Goal: Check status: Check status

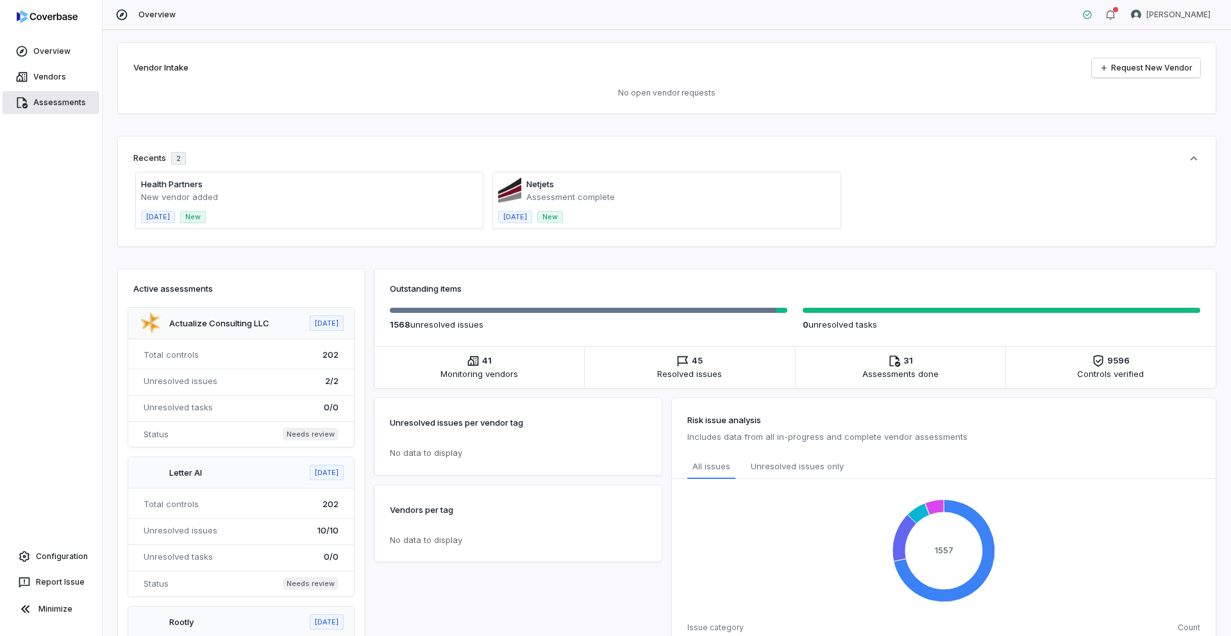
click at [35, 101] on link "Assessments" at bounding box center [51, 102] width 97 height 23
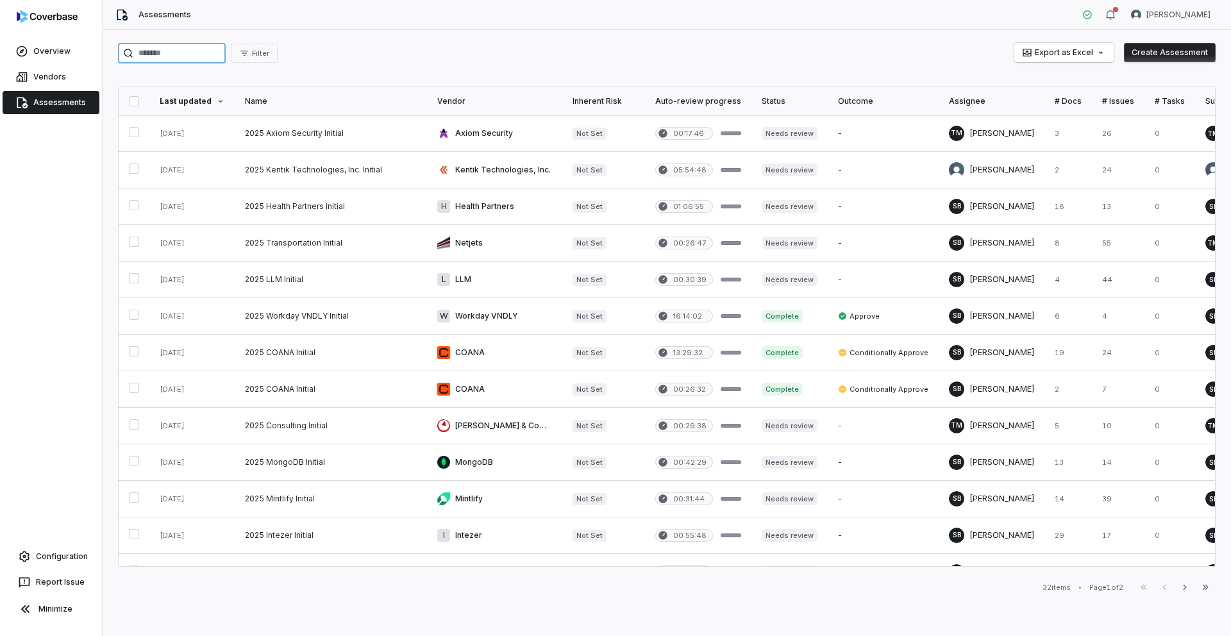
click at [198, 54] on input "search" at bounding box center [172, 53] width 108 height 21
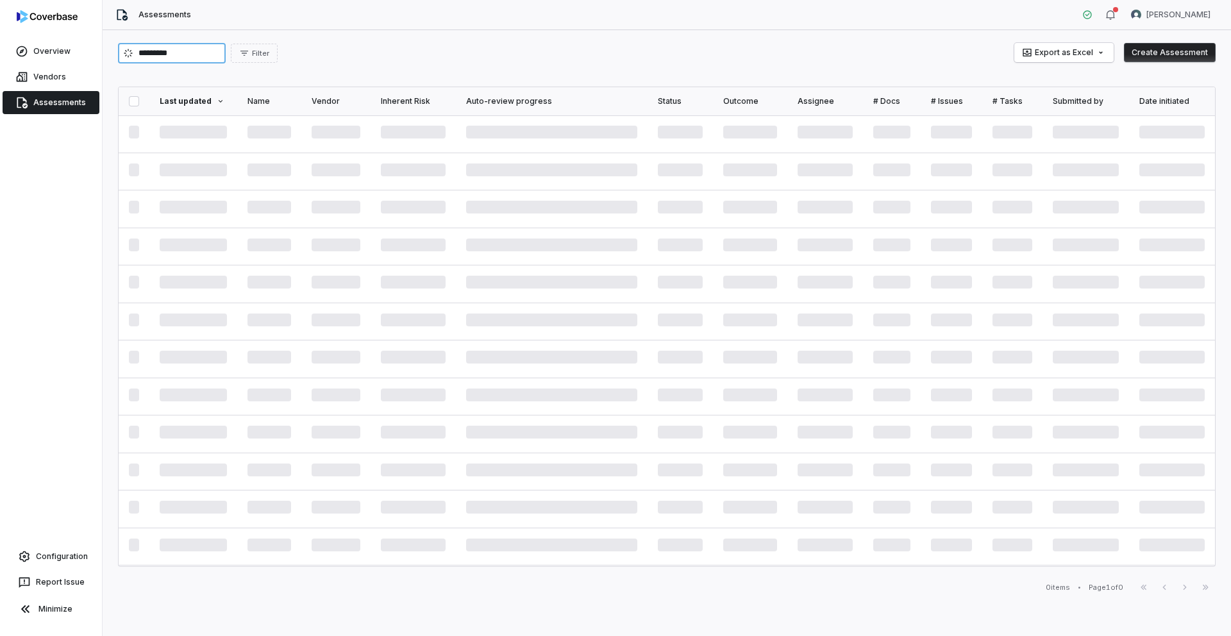
type input "*********"
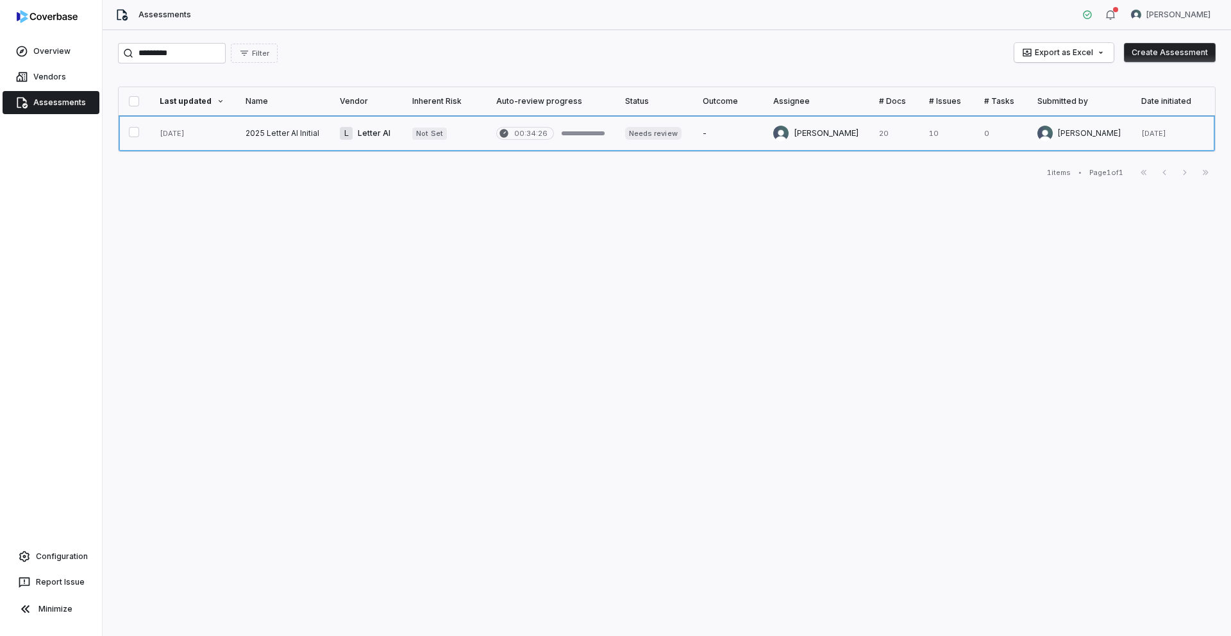
click at [301, 128] on link at bounding box center [282, 133] width 94 height 36
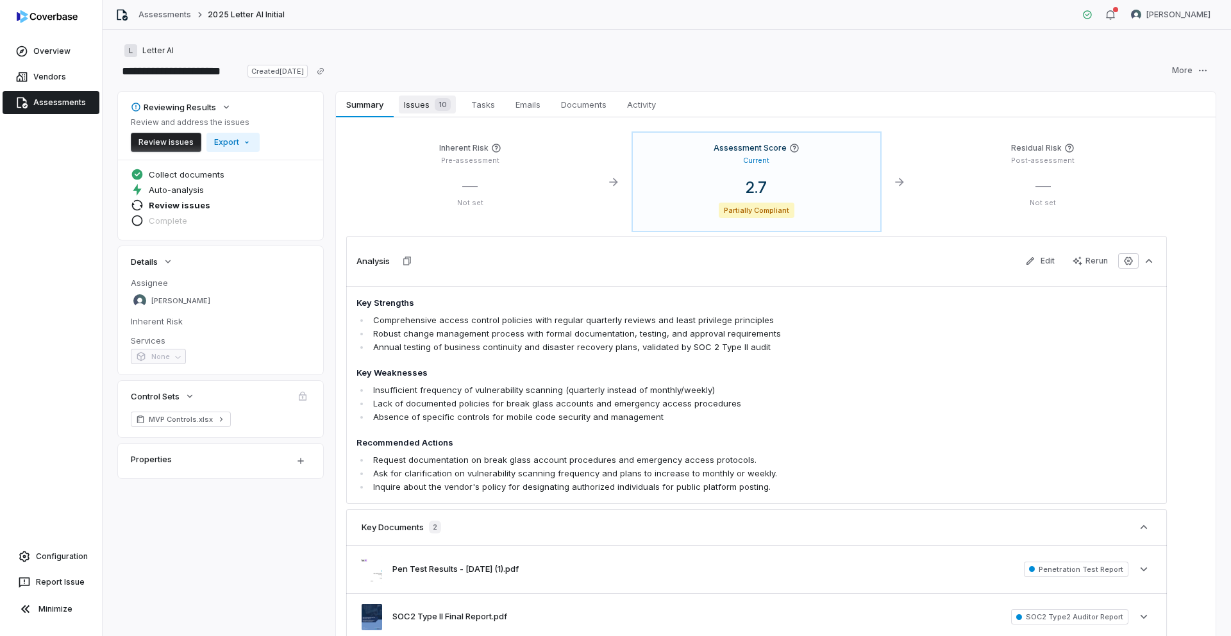
click at [421, 108] on span "Issues 10" at bounding box center [427, 105] width 57 height 18
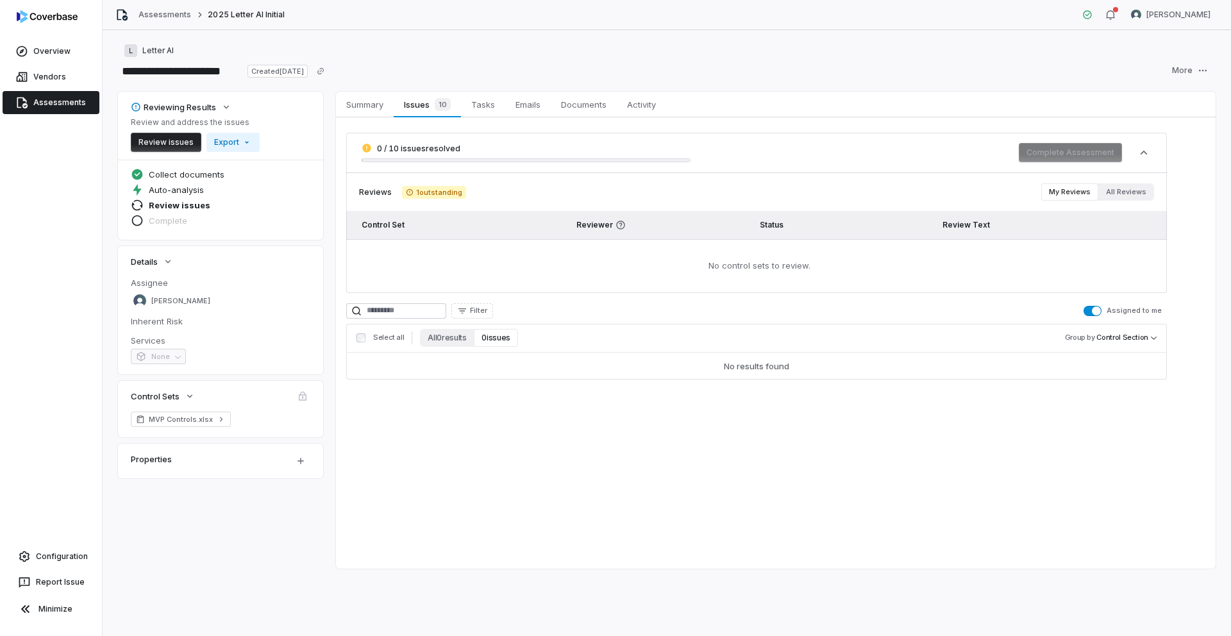
click at [1100, 312] on span "button" at bounding box center [1096, 310] width 9 height 9
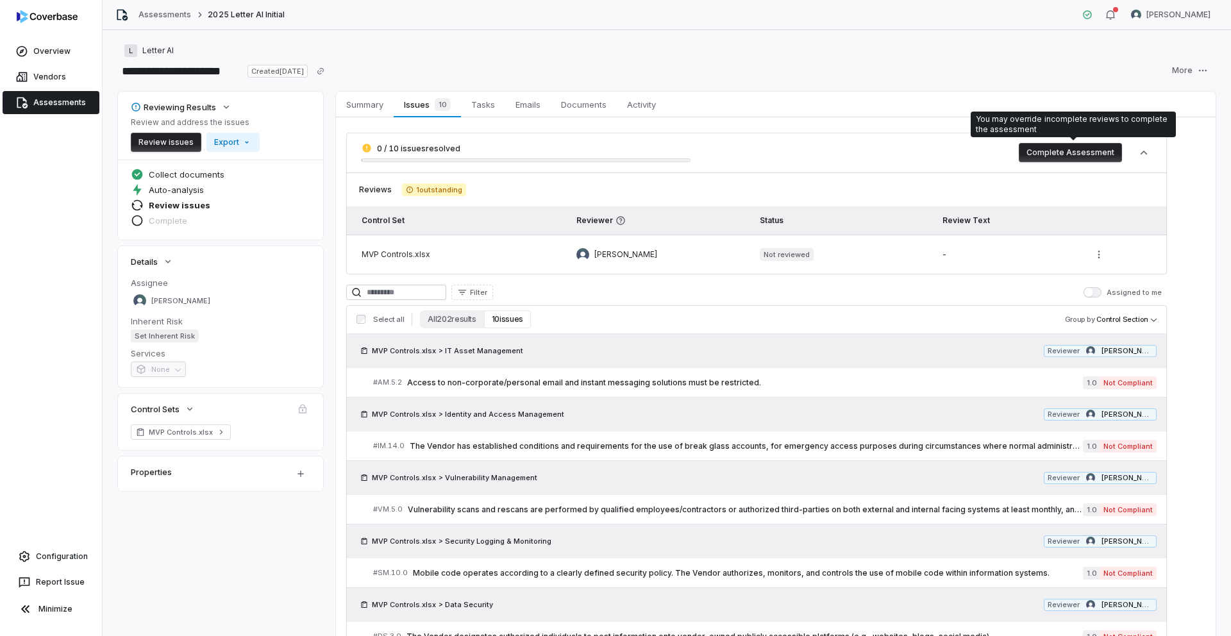
click at [1073, 152] on button "Complete Assessment" at bounding box center [1070, 152] width 103 height 19
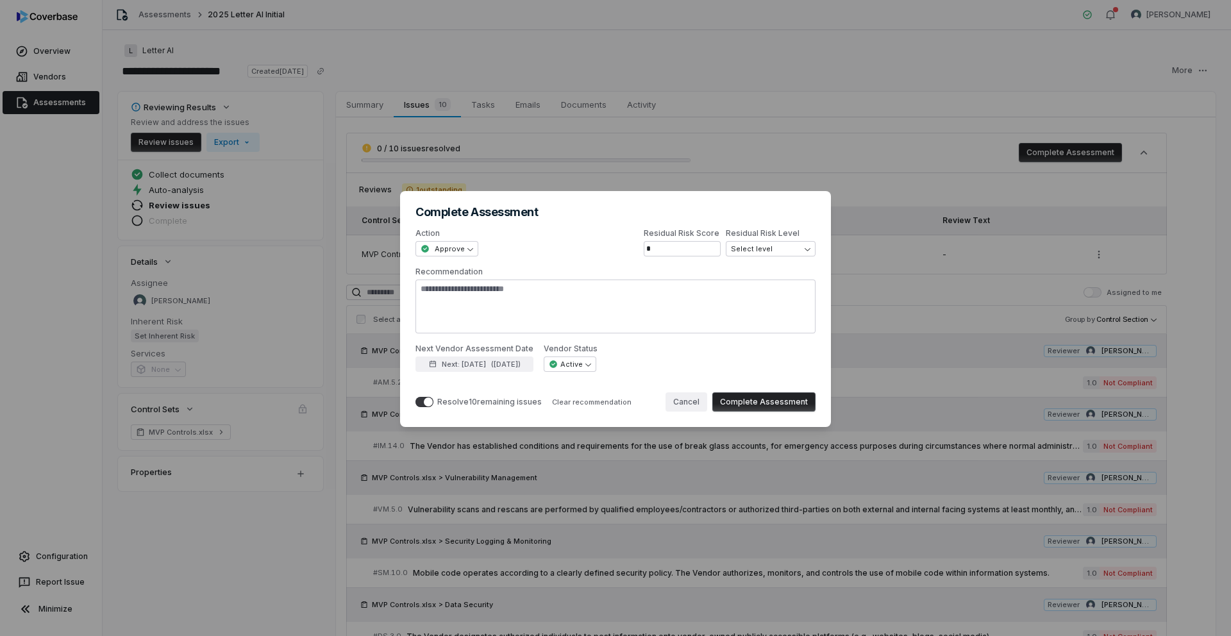
click at [697, 401] on button "Cancel" at bounding box center [686, 401] width 42 height 19
type textarea "*"
